Goal: Information Seeking & Learning: Find specific fact

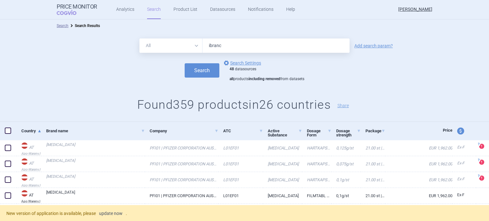
click at [116, 214] on link "update now" at bounding box center [111, 213] width 24 height 4
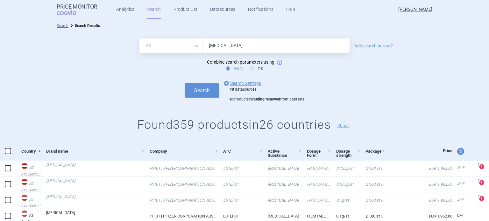
type input "[MEDICAL_DATA]"
click at [185, 83] on button "Search" at bounding box center [202, 90] width 35 height 14
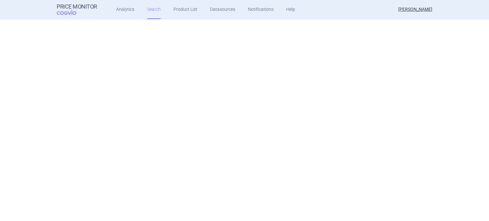
scroll to position [1217, 0]
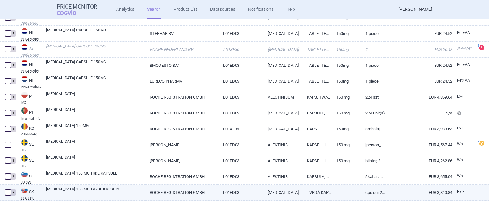
click at [111, 191] on link "ALECENSA 150 MG TVRDÉ KAPSULY" at bounding box center [95, 192] width 99 height 11
select select "EUR"
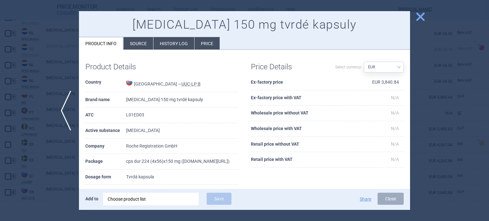
click at [178, 41] on li "History log" at bounding box center [173, 43] width 41 height 12
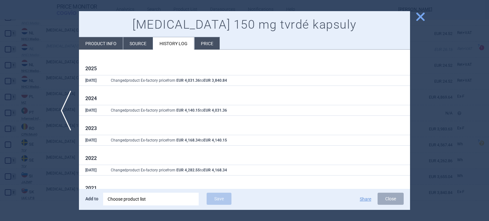
click at [0, 173] on div at bounding box center [244, 110] width 489 height 221
